Goal: Check status: Check status

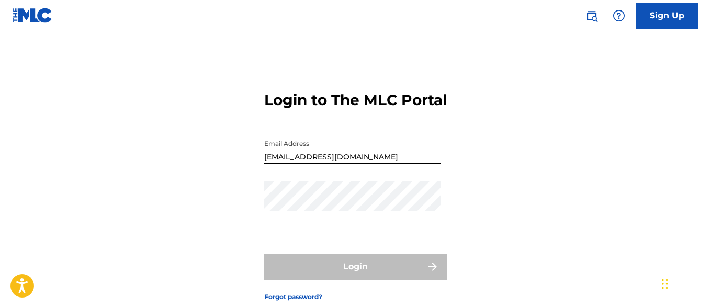
type input "[EMAIL_ADDRESS][DOMAIN_NAME]"
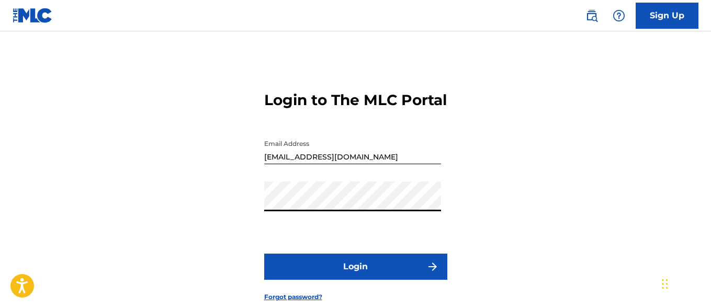
click at [355, 280] on button "Login" at bounding box center [355, 267] width 183 height 26
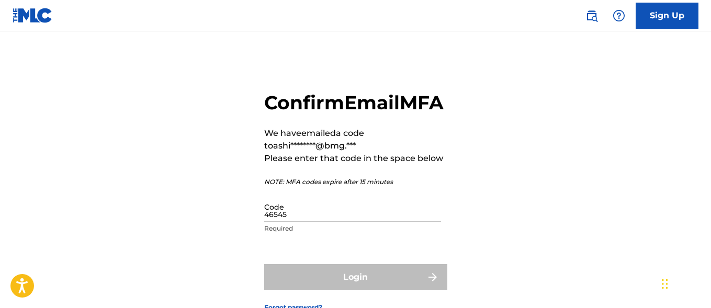
type input "465458"
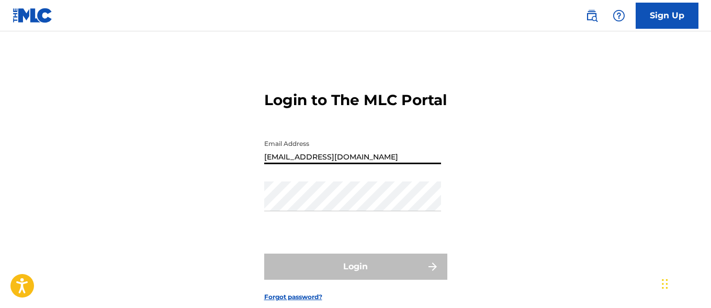
type input "[EMAIL_ADDRESS][DOMAIN_NAME]"
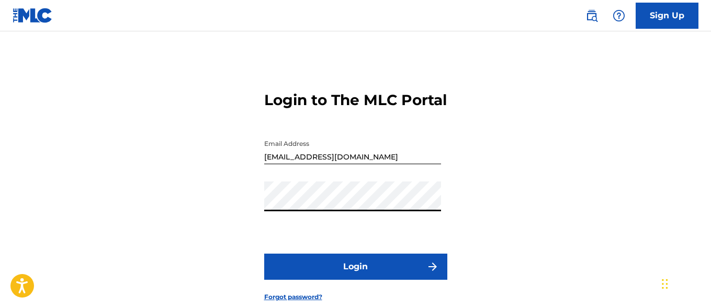
click at [355, 280] on button "Login" at bounding box center [355, 267] width 183 height 26
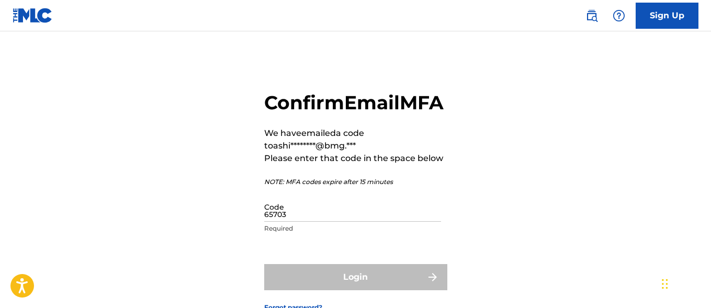
type input "657037"
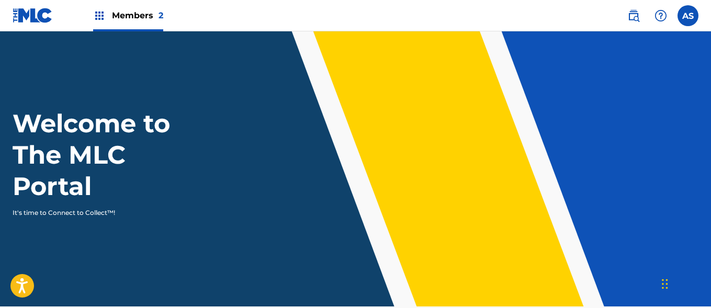
click at [99, 16] on img at bounding box center [99, 15] width 13 height 13
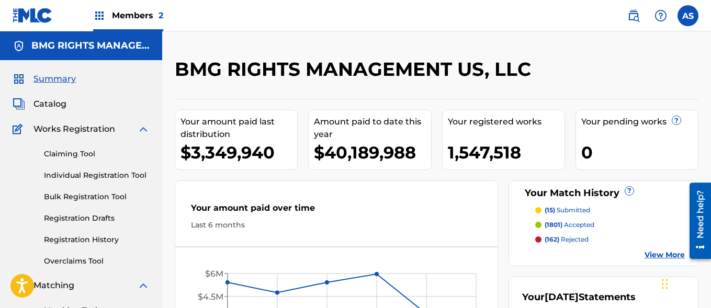
scroll to position [227, 0]
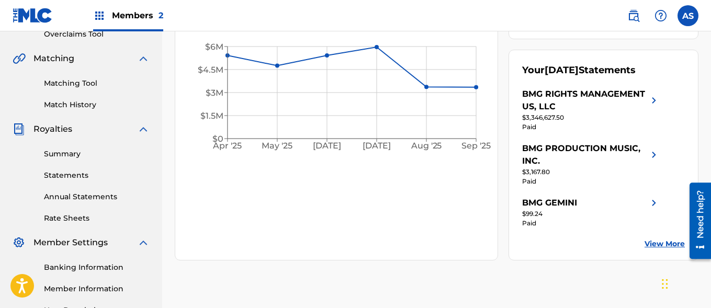
click at [97, 154] on link "Summary" at bounding box center [97, 154] width 106 height 11
